Goal: Find specific page/section: Find specific page/section

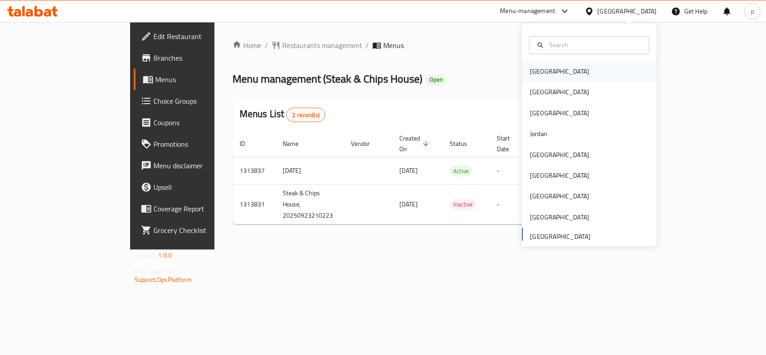
click at [547, 65] on div "[GEOGRAPHIC_DATA]" at bounding box center [560, 72] width 74 height 21
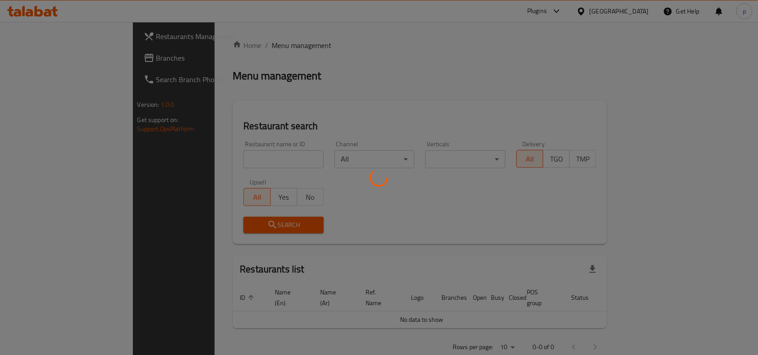
click at [643, 10] on div at bounding box center [379, 177] width 758 height 355
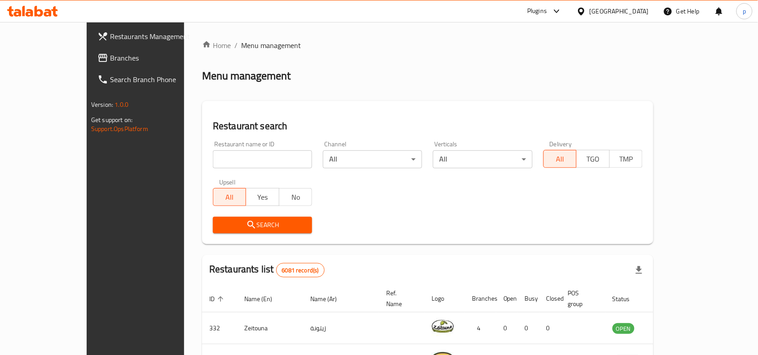
click at [643, 10] on div "[GEOGRAPHIC_DATA]" at bounding box center [619, 11] width 59 height 10
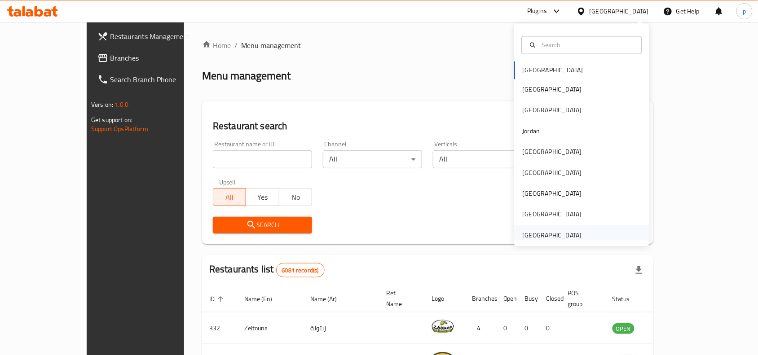
click at [559, 232] on div "[GEOGRAPHIC_DATA]" at bounding box center [552, 235] width 59 height 10
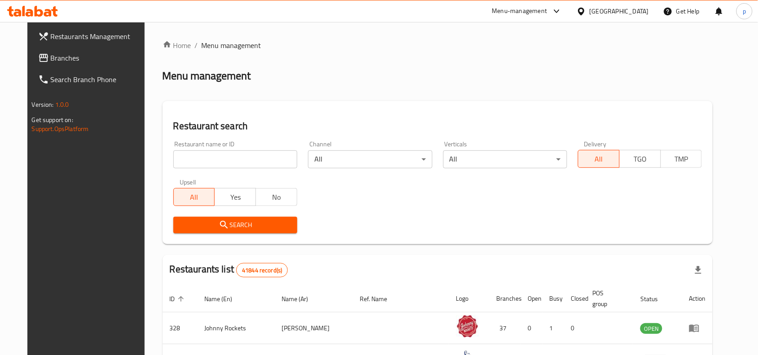
click at [66, 62] on span "Branches" at bounding box center [99, 58] width 96 height 11
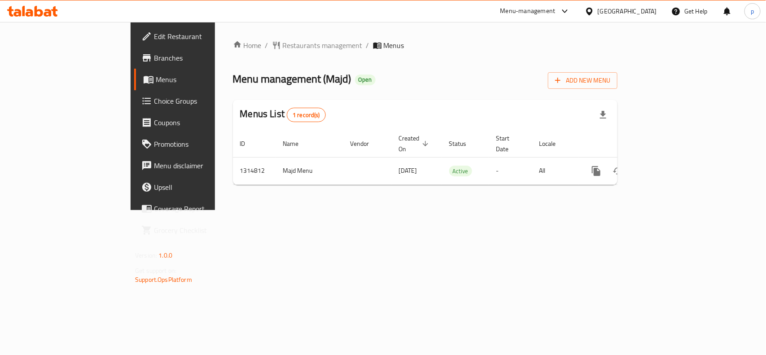
click at [623, 10] on div "[GEOGRAPHIC_DATA]" at bounding box center [627, 11] width 59 height 10
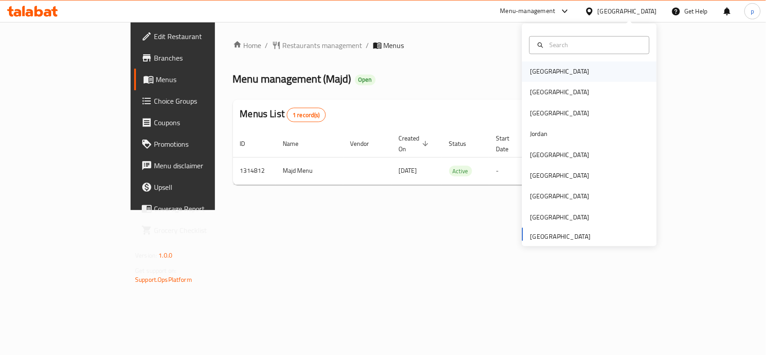
click at [542, 66] on div "[GEOGRAPHIC_DATA]" at bounding box center [560, 72] width 74 height 21
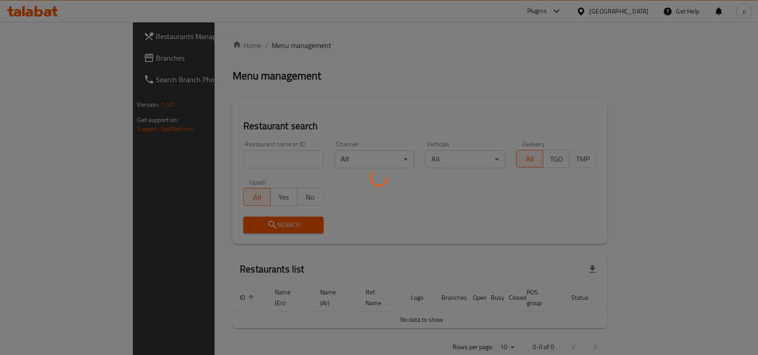
click at [629, 5] on div at bounding box center [379, 177] width 758 height 355
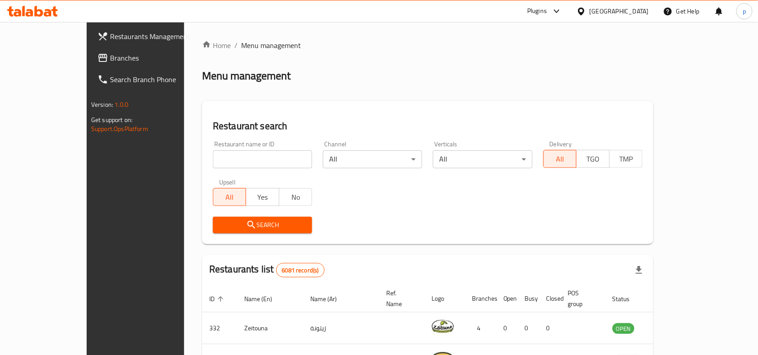
click at [637, 14] on div "[GEOGRAPHIC_DATA]" at bounding box center [619, 11] width 59 height 10
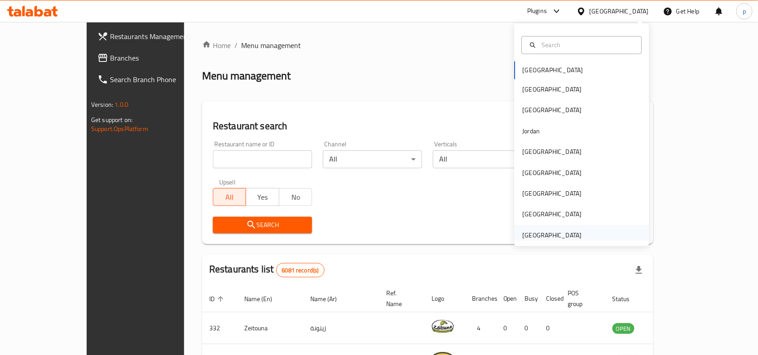
click at [537, 237] on div "[GEOGRAPHIC_DATA]" at bounding box center [552, 235] width 59 height 10
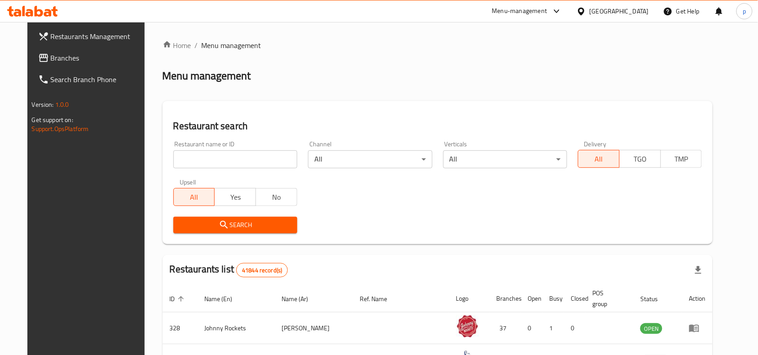
click at [75, 57] on span "Branches" at bounding box center [99, 58] width 96 height 11
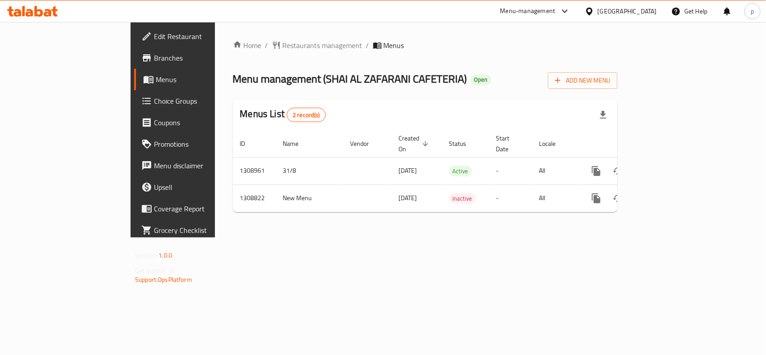
click at [634, 7] on div "[GEOGRAPHIC_DATA]" at bounding box center [627, 11] width 59 height 10
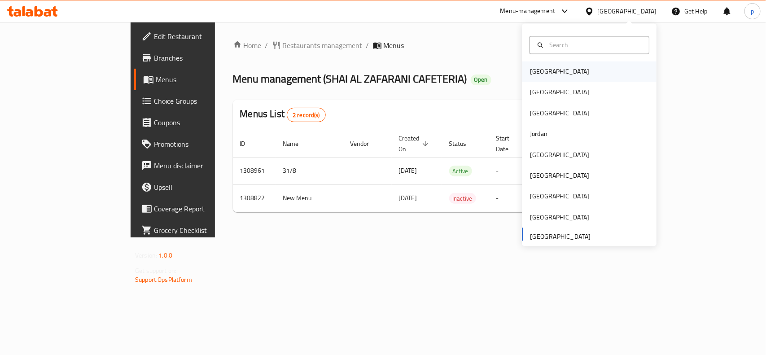
click at [530, 69] on div "[GEOGRAPHIC_DATA]" at bounding box center [559, 72] width 59 height 10
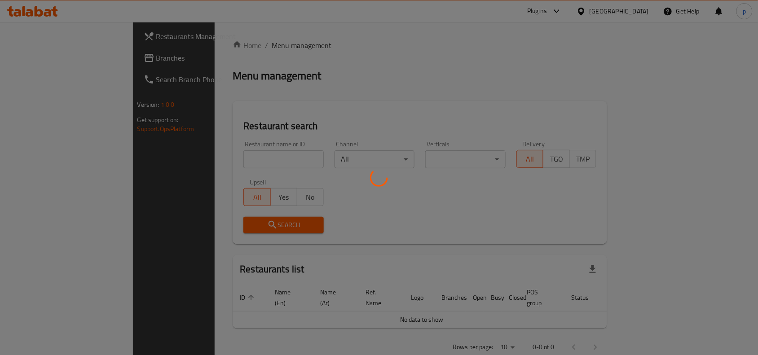
click at [635, 9] on div at bounding box center [379, 177] width 758 height 355
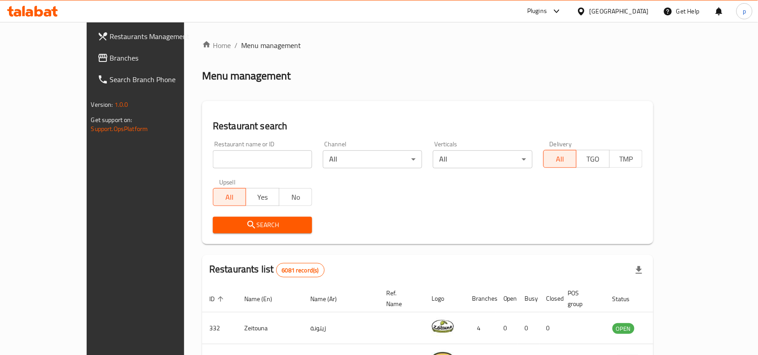
click at [635, 9] on div "[GEOGRAPHIC_DATA]" at bounding box center [619, 11] width 59 height 10
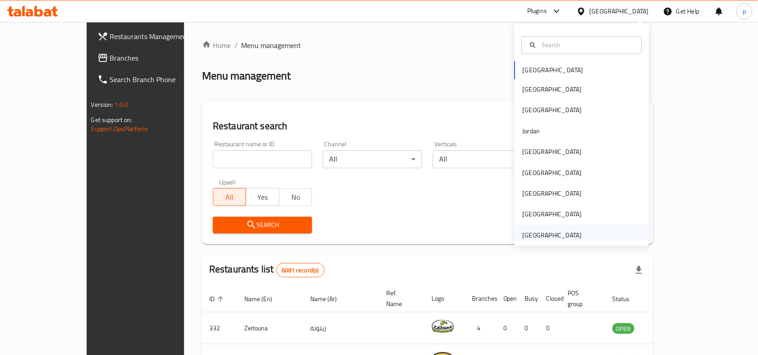
click at [551, 228] on div "[GEOGRAPHIC_DATA]" at bounding box center [552, 235] width 74 height 21
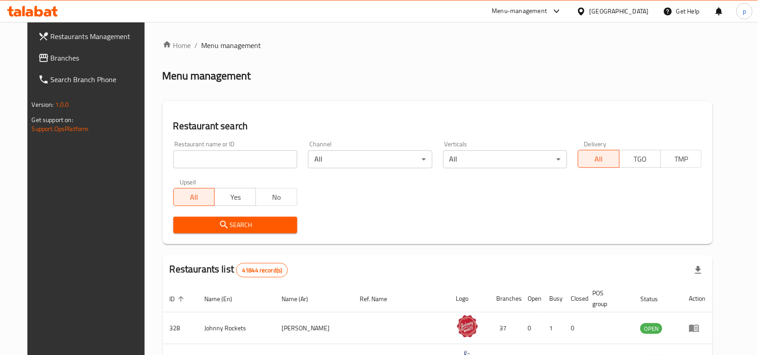
click at [59, 58] on span "Branches" at bounding box center [99, 58] width 96 height 11
